Goal: Task Accomplishment & Management: Use online tool/utility

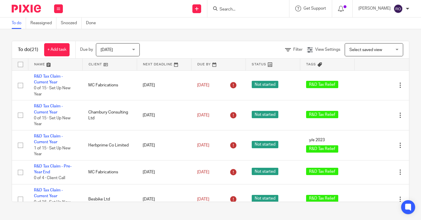
click at [260, 9] on input "Search" at bounding box center [245, 9] width 53 height 5
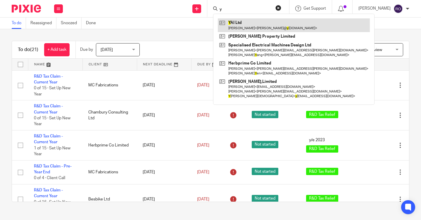
type input "y"
click at [270, 22] on link at bounding box center [294, 24] width 152 height 13
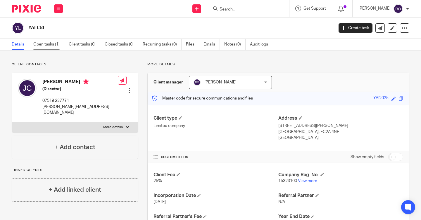
click at [49, 44] on link "Open tasks (1)" at bounding box center [48, 44] width 31 height 11
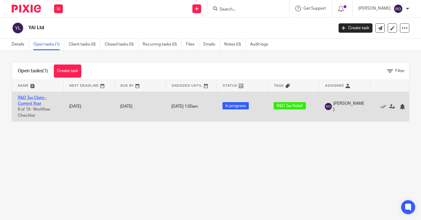
click at [37, 97] on link "R&D Tax Claim - Current Year" at bounding box center [32, 101] width 29 height 10
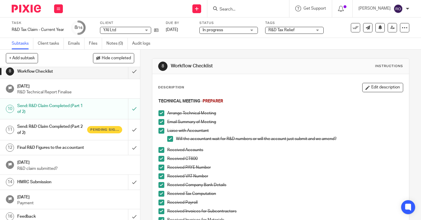
scroll to position [129, 0]
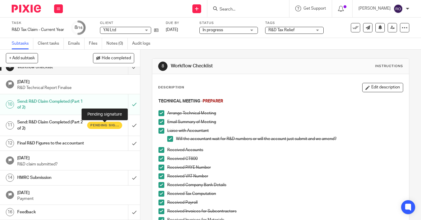
click at [99, 124] on span "Pending signature" at bounding box center [104, 125] width 29 height 5
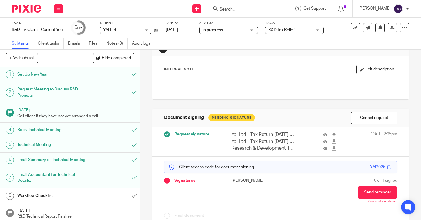
scroll to position [34, 0]
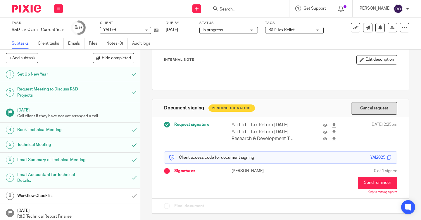
click at [380, 109] on button "Cancel request" at bounding box center [374, 108] width 46 height 13
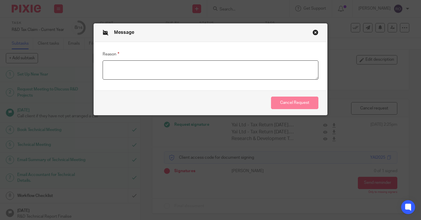
click at [271, 65] on textarea "Reason" at bounding box center [211, 69] width 216 height 19
type textarea "N/A"
click at [300, 99] on button "Cancel Request" at bounding box center [294, 103] width 47 height 13
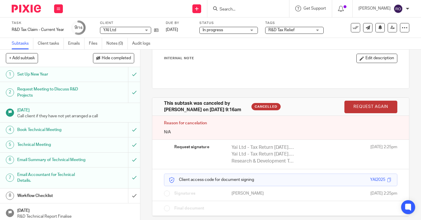
scroll to position [37, 0]
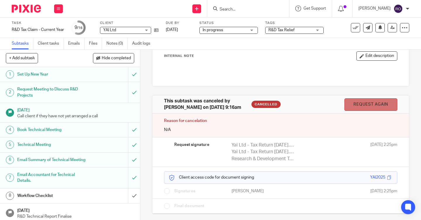
click at [354, 103] on link "Request again" at bounding box center [370, 104] width 53 height 13
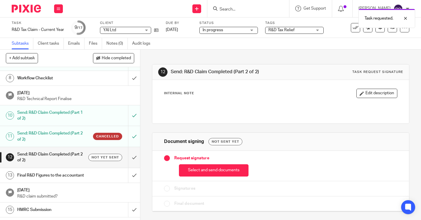
scroll to position [122, 0]
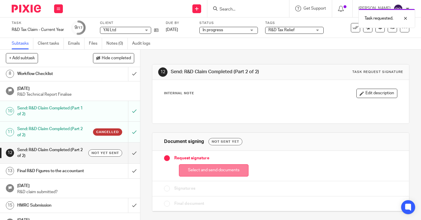
click at [231, 174] on button "Select and send documents" at bounding box center [214, 171] width 70 height 13
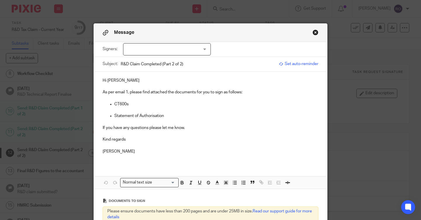
click at [199, 52] on div at bounding box center [167, 49] width 88 height 12
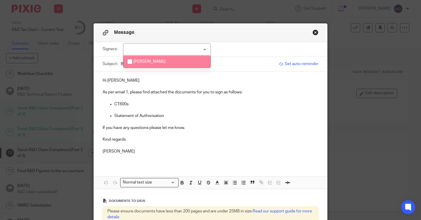
click at [187, 60] on li "[PERSON_NAME]" at bounding box center [166, 62] width 87 height 12
checkbox input "true"
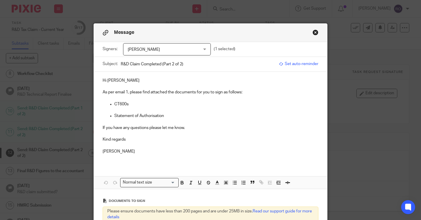
click at [187, 82] on p "Hi [PERSON_NAME]" at bounding box center [211, 81] width 216 height 6
click at [129, 105] on p "CT600s" at bounding box center [216, 104] width 204 height 6
click at [135, 160] on p at bounding box center [211, 158] width 216 height 6
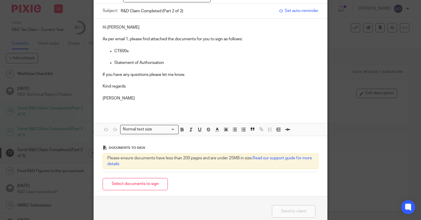
scroll to position [84, 0]
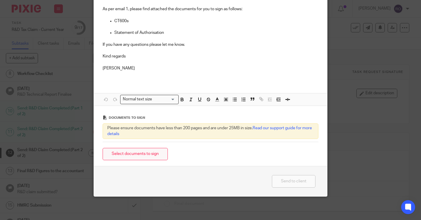
click at [140, 154] on button "Select documents to sign" at bounding box center [135, 154] width 65 height 13
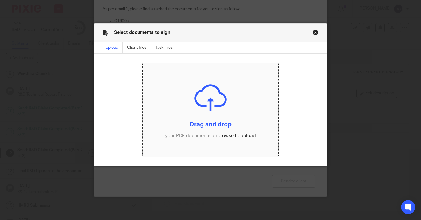
click at [185, 99] on input "file" at bounding box center [211, 110] width 136 height 94
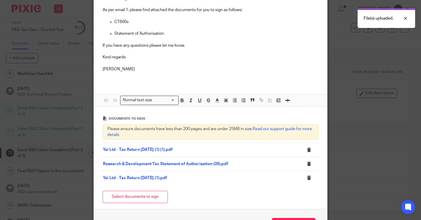
scroll to position [126, 0]
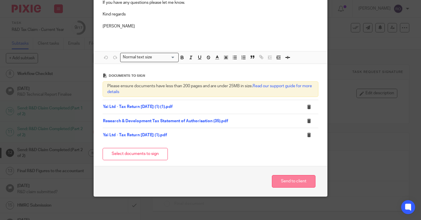
click at [290, 178] on button "Send to client" at bounding box center [294, 181] width 44 height 13
